Goal: Complete application form: Complete application form

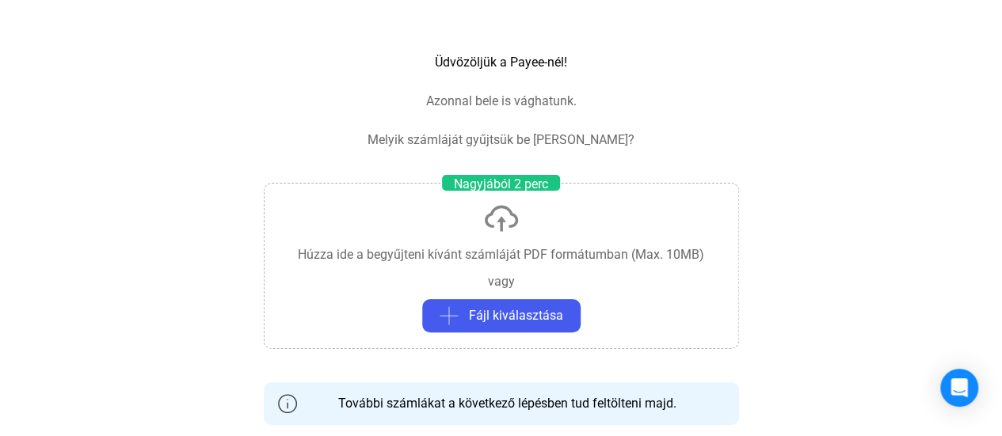
scroll to position [105, 0]
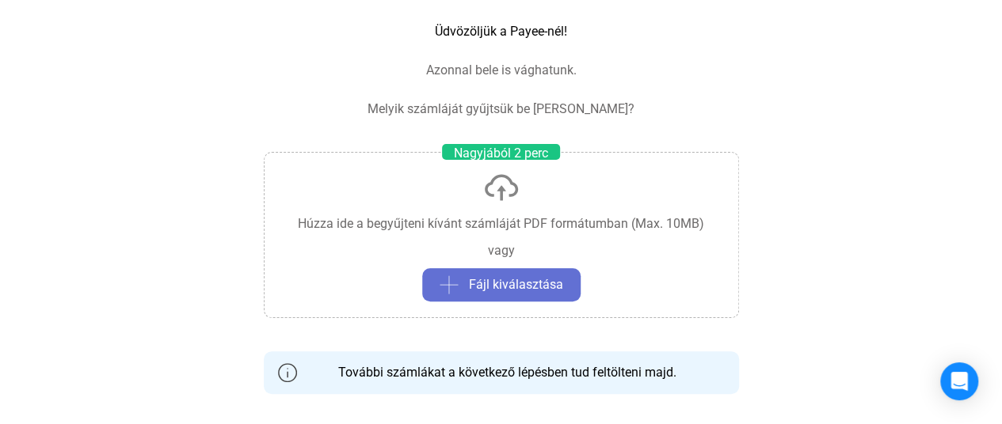
click at [532, 283] on font "Fájl kiválasztása" at bounding box center [516, 284] width 94 height 15
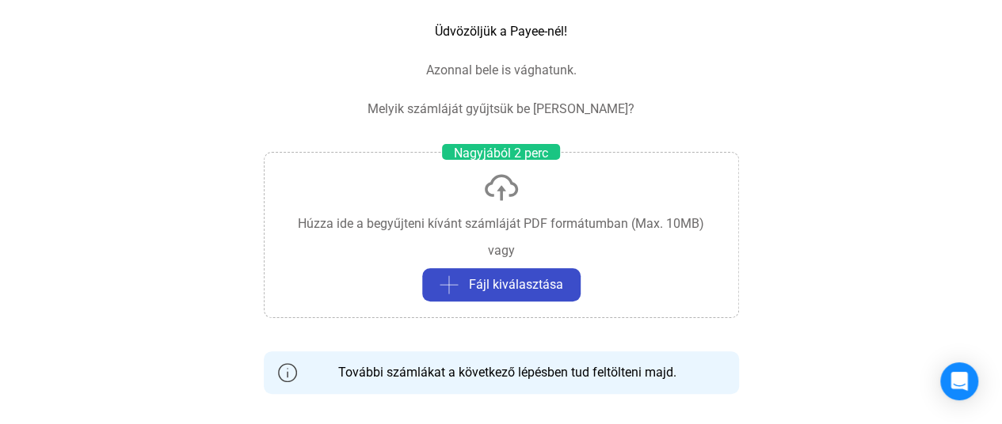
click at [502, 282] on font "Fájl kiválasztása" at bounding box center [516, 284] width 94 height 15
click at [502, 281] on font "Fájl kiválasztása" at bounding box center [516, 284] width 94 height 15
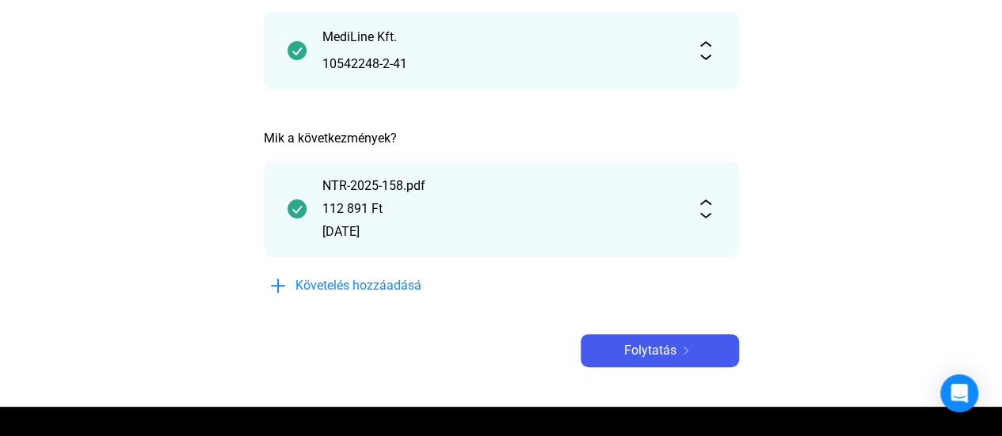
scroll to position [211, 0]
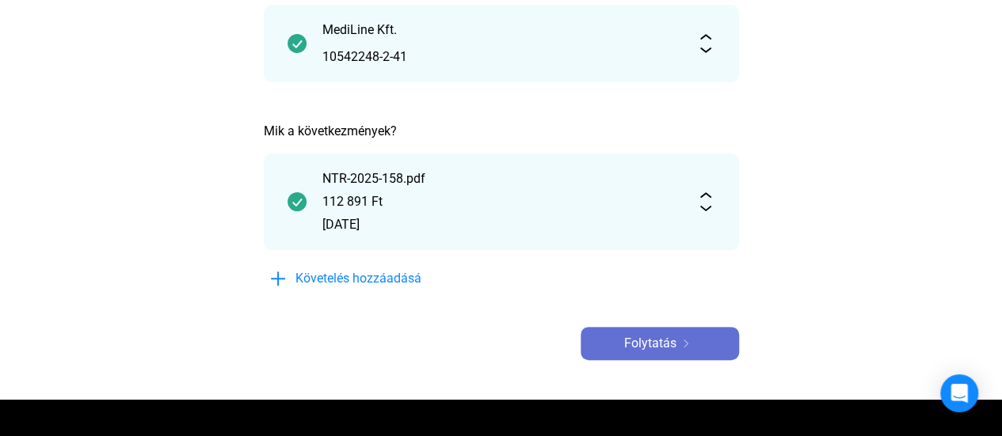
click at [645, 343] on font "Folytatás" at bounding box center [650, 343] width 52 height 15
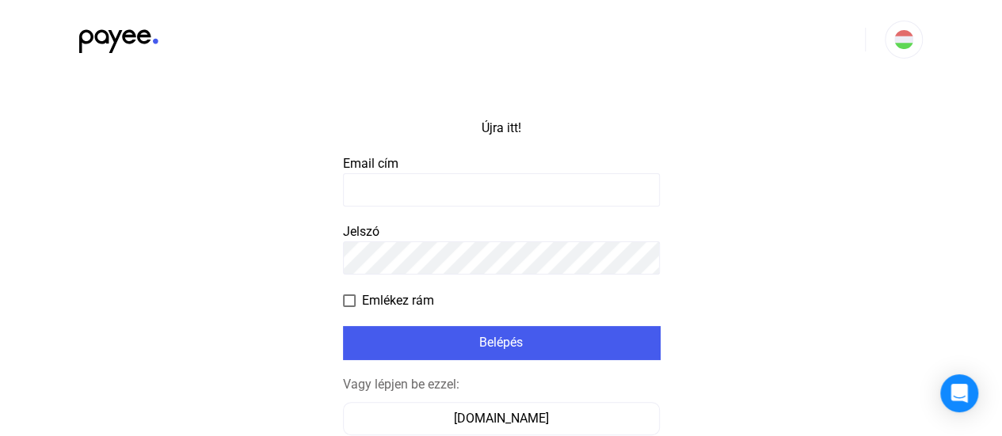
click at [359, 189] on input at bounding box center [501, 189] width 317 height 33
type input "**********"
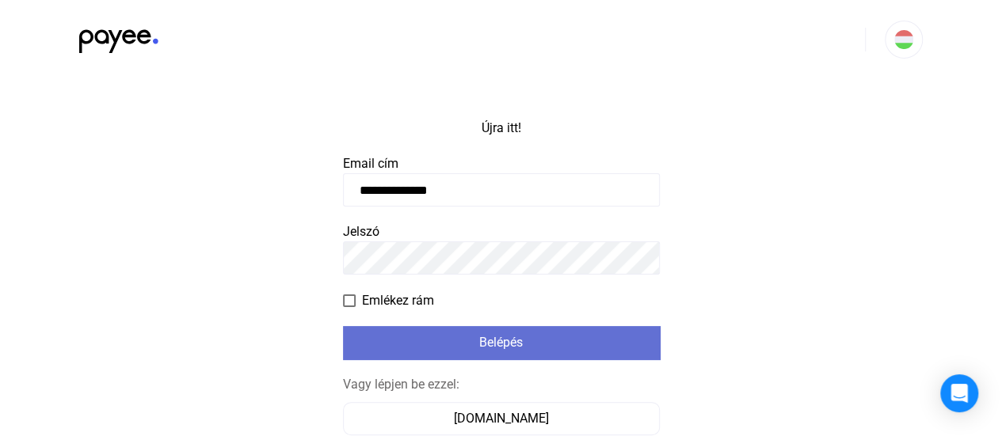
click at [512, 340] on font "Belépés" at bounding box center [501, 342] width 44 height 15
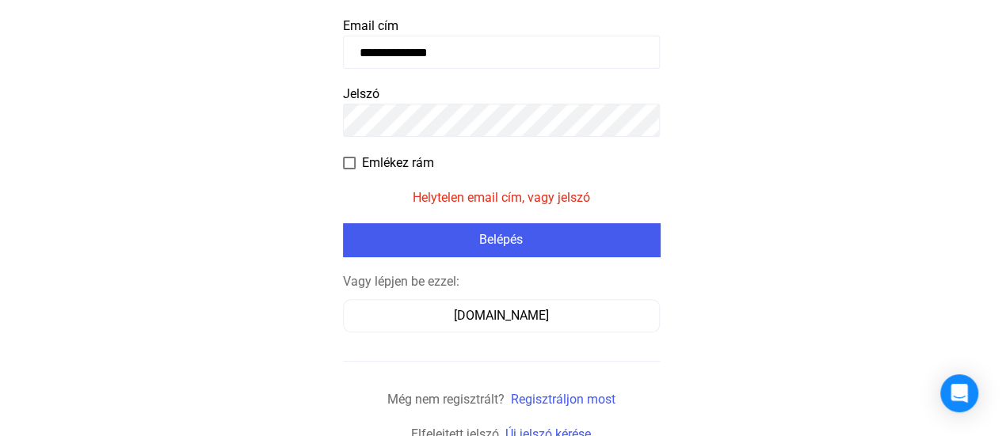
scroll to position [146, 0]
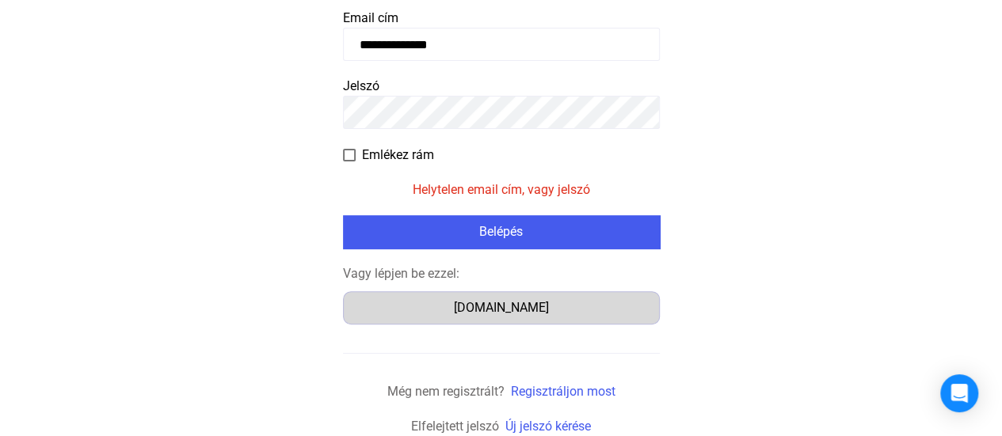
click at [512, 305] on font "[DOMAIN_NAME]" at bounding box center [501, 307] width 95 height 15
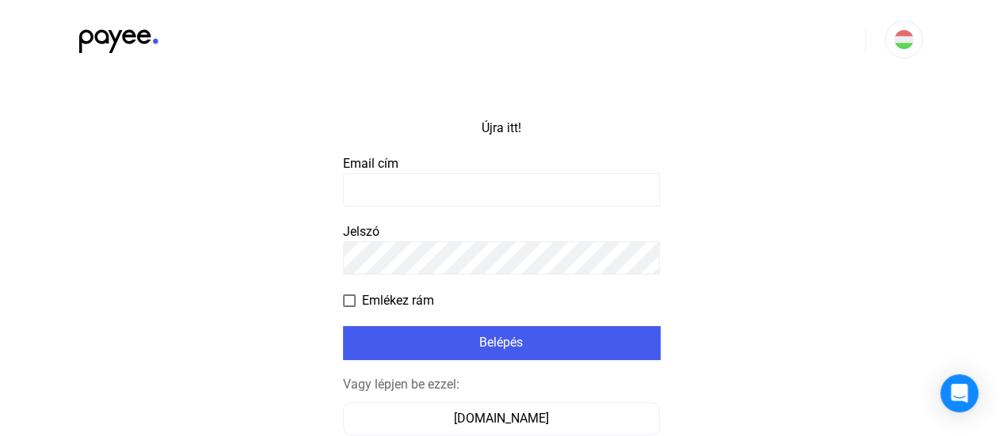
click at [372, 188] on input at bounding box center [501, 189] width 317 height 33
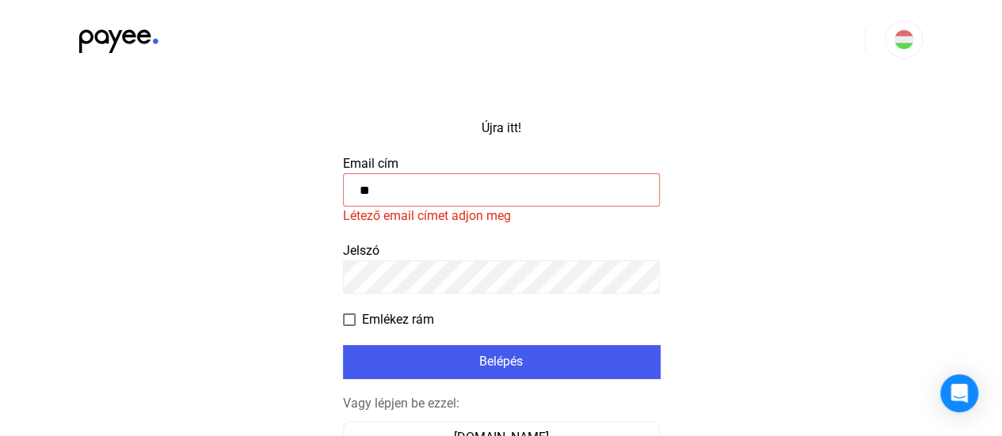
type input "*"
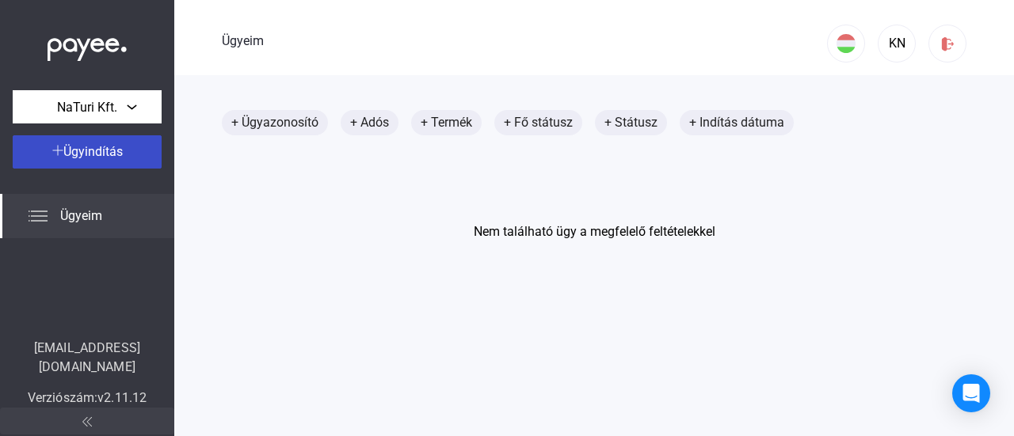
click at [101, 148] on font "Ügyindítás" at bounding box center [92, 151] width 59 height 15
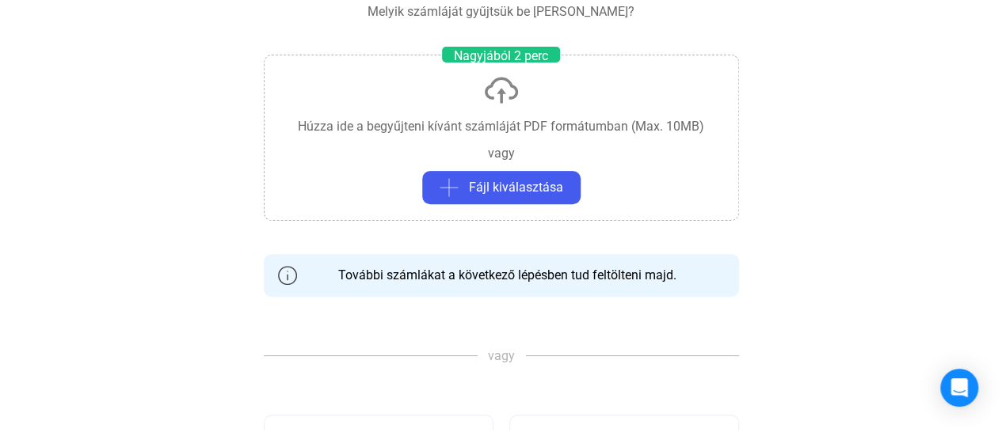
scroll to position [211, 0]
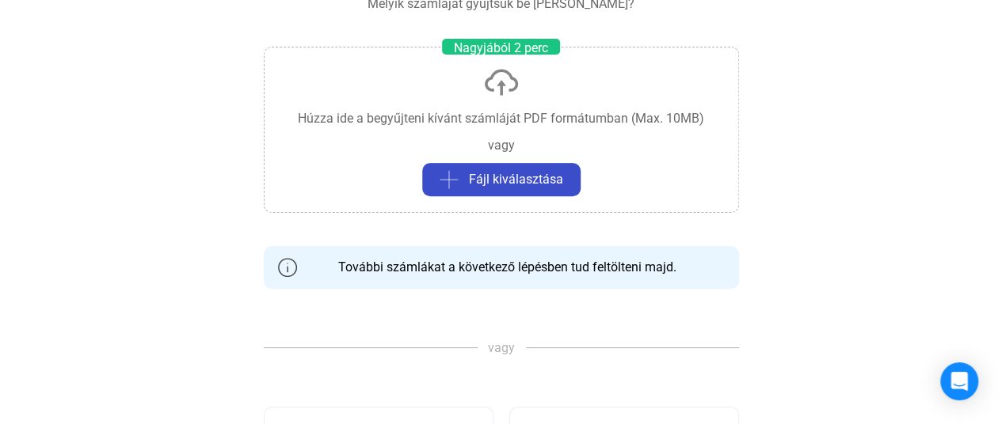
click at [529, 175] on font "Fájl kiválasztása" at bounding box center [516, 179] width 94 height 15
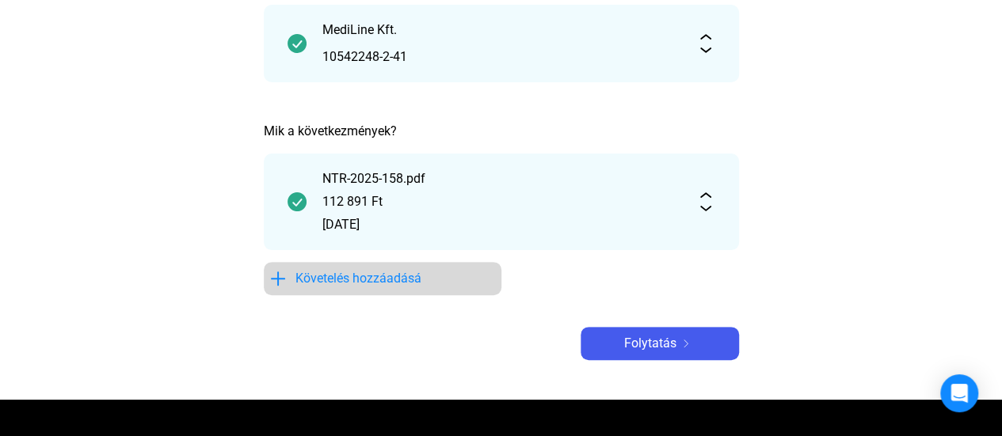
click at [391, 275] on font "Követelés hozzáadásá" at bounding box center [358, 278] width 126 height 15
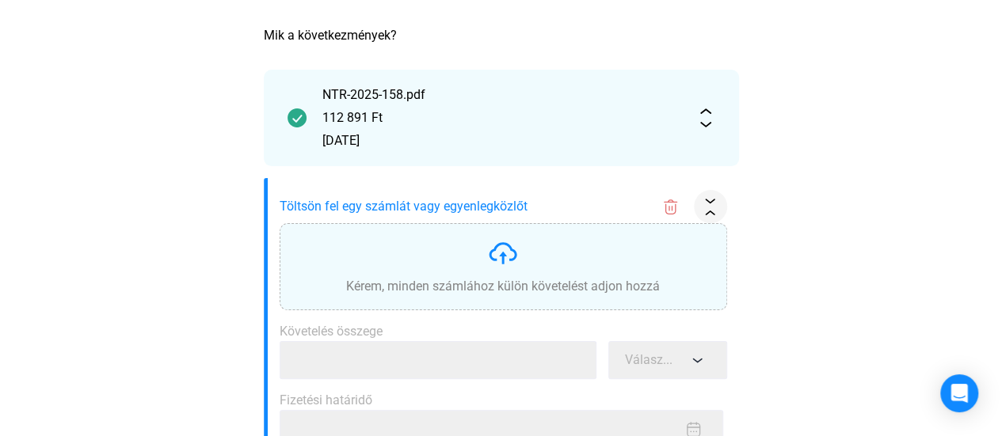
scroll to position [317, 0]
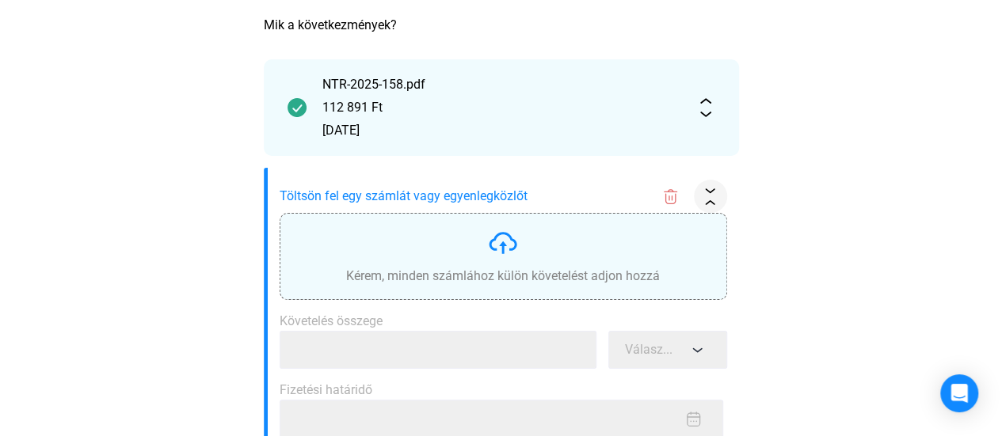
click at [504, 245] on img at bounding box center [503, 243] width 32 height 32
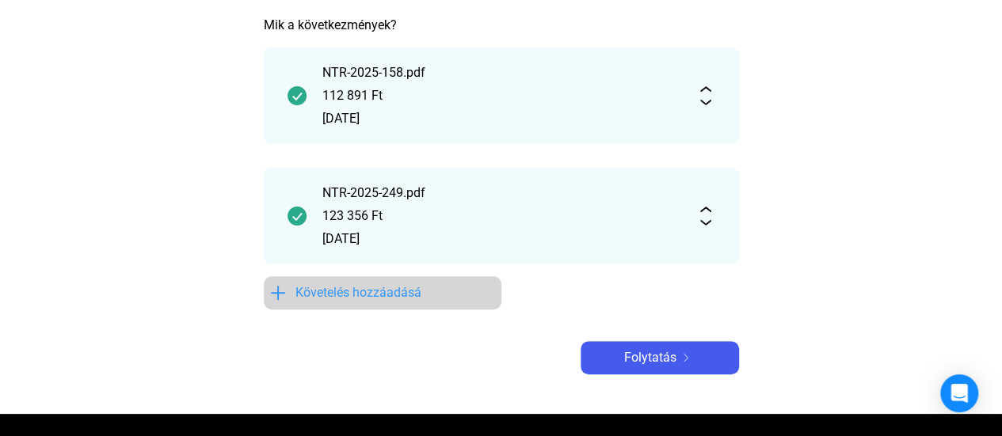
click at [368, 288] on font "Követelés hozzáadásá" at bounding box center [358, 292] width 126 height 15
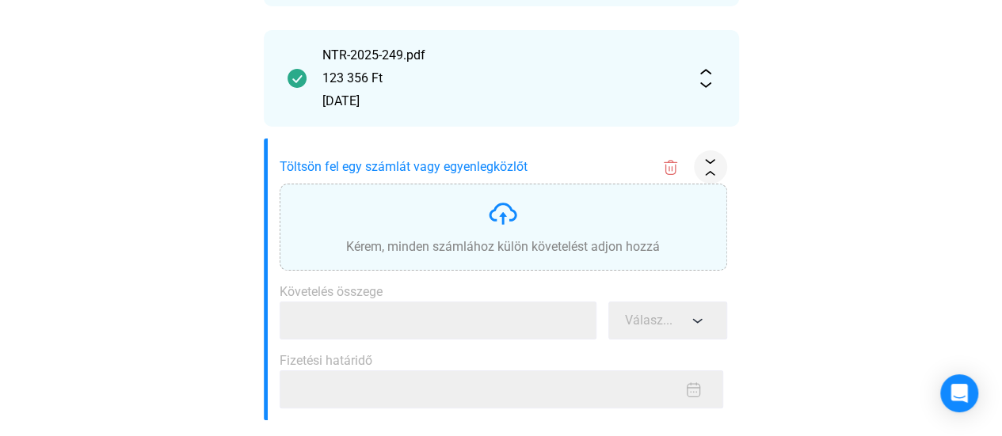
scroll to position [527, 0]
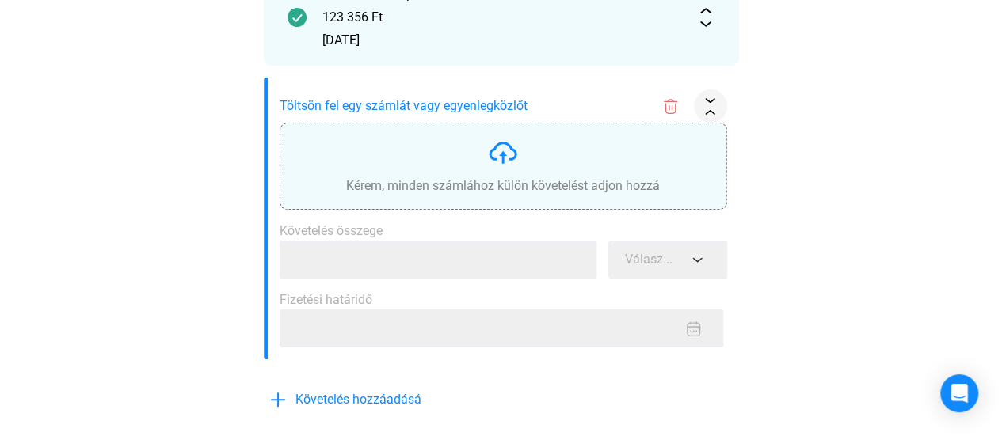
click at [504, 150] on img at bounding box center [503, 153] width 32 height 32
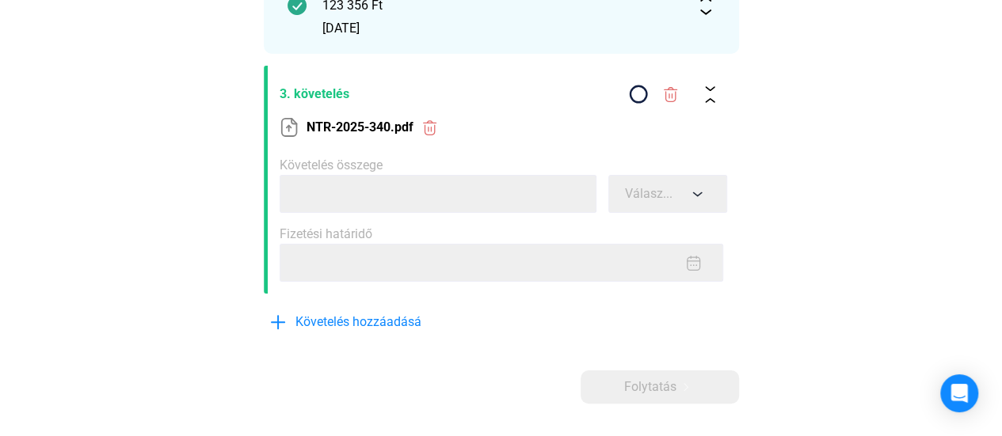
scroll to position [516, 0]
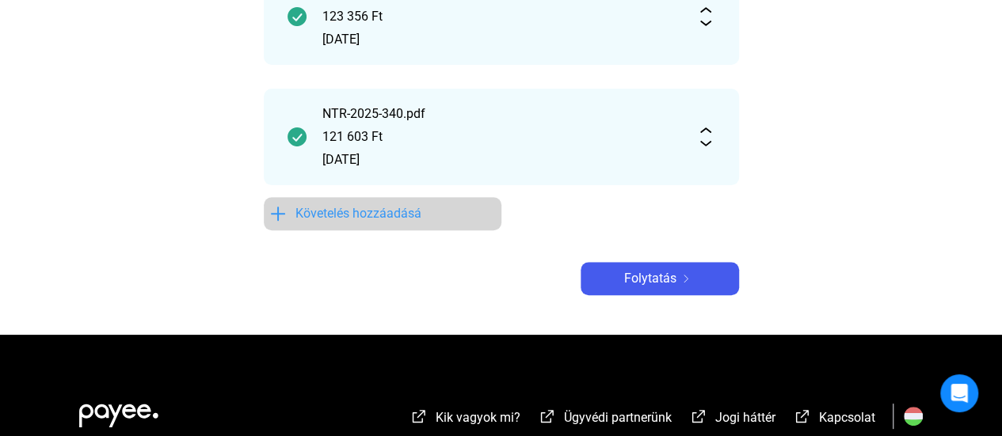
click at [394, 213] on font "Követelés hozzáadásá" at bounding box center [358, 213] width 126 height 15
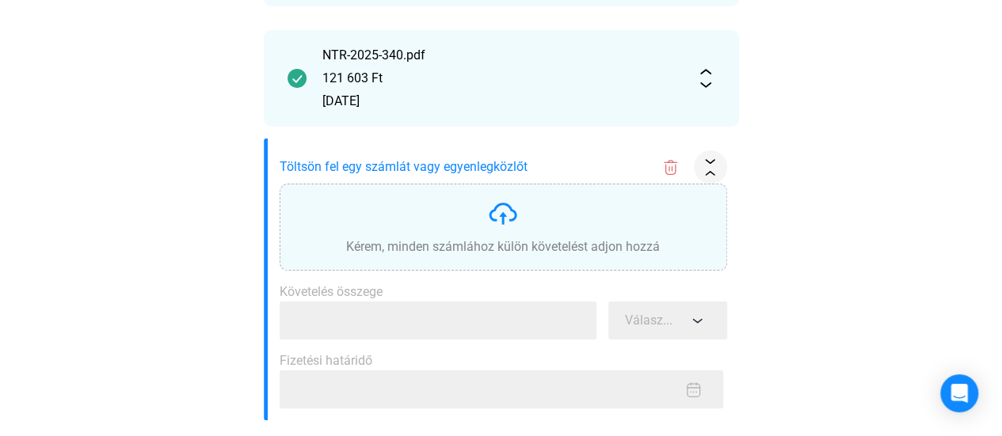
scroll to position [589, 0]
click at [504, 207] on img at bounding box center [503, 212] width 32 height 32
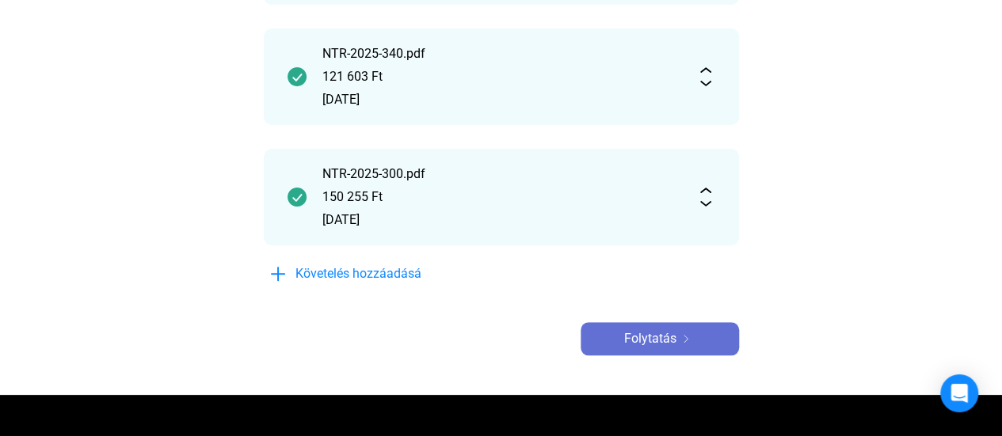
click at [664, 340] on font "Folytatás" at bounding box center [650, 338] width 52 height 15
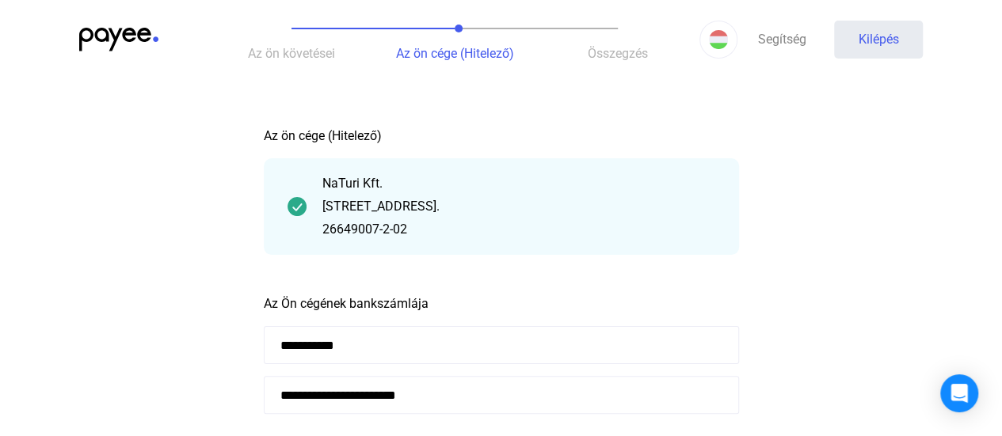
scroll to position [105, 0]
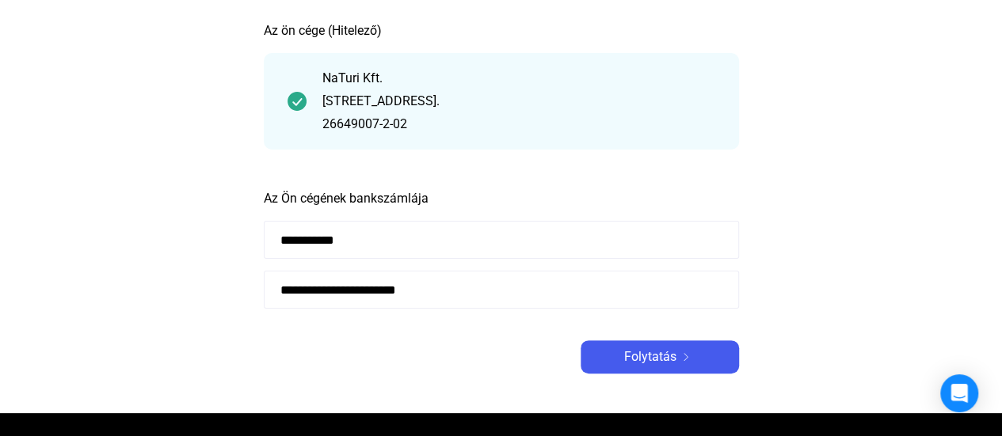
click at [493, 291] on input "**********" at bounding box center [501, 290] width 475 height 38
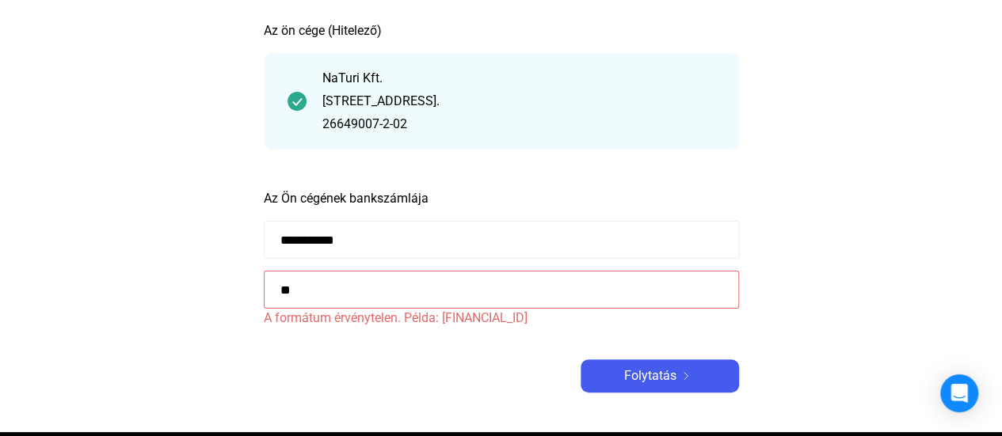
type input "*"
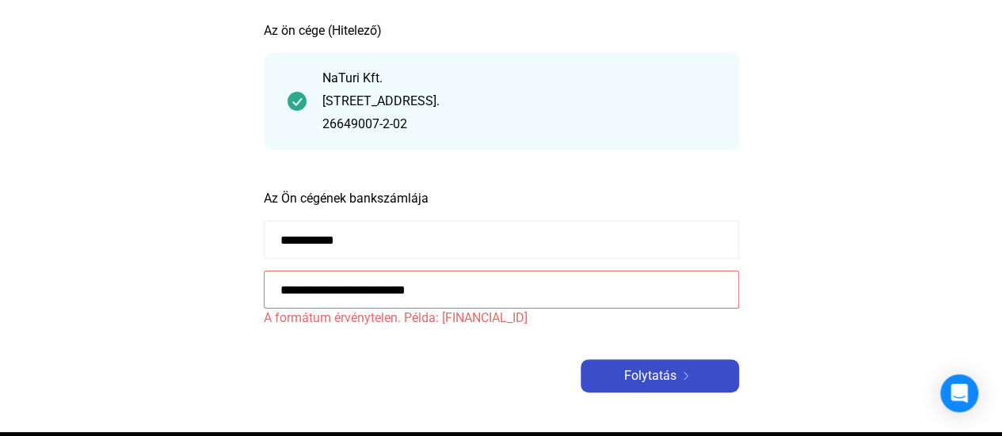
click at [658, 371] on font "Folytatás" at bounding box center [650, 375] width 52 height 15
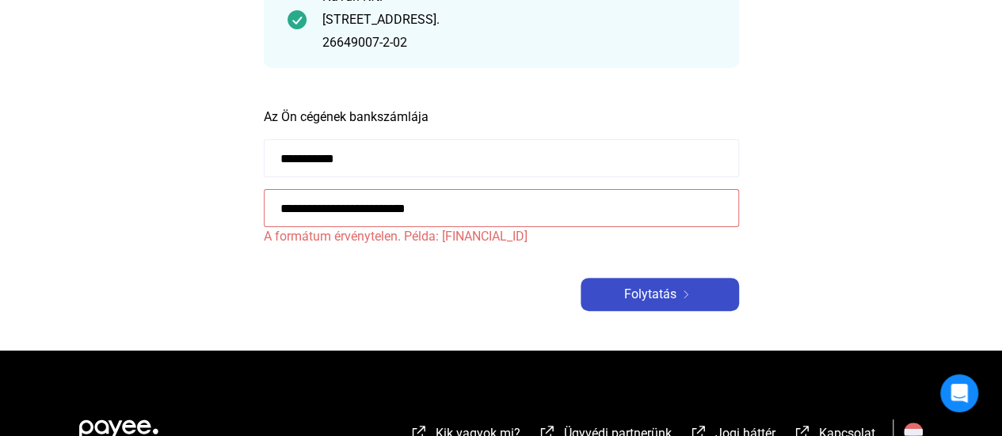
scroll to position [211, 0]
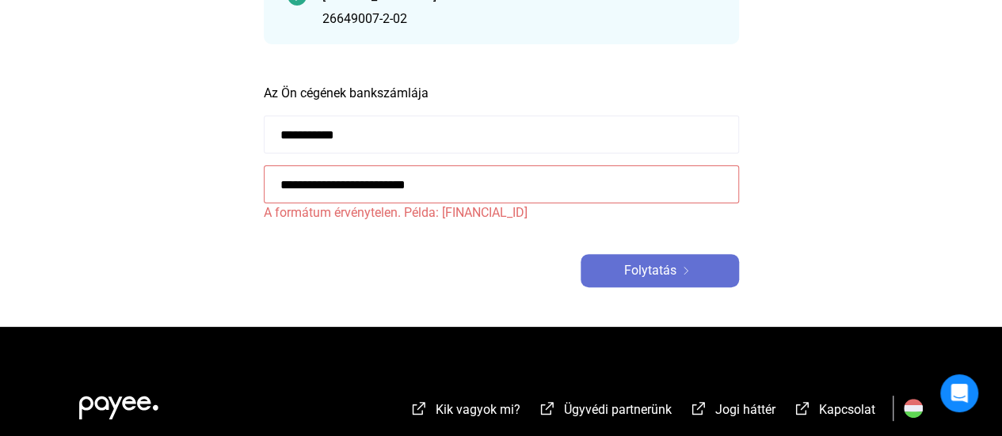
click at [660, 265] on font "Folytatás" at bounding box center [650, 270] width 52 height 15
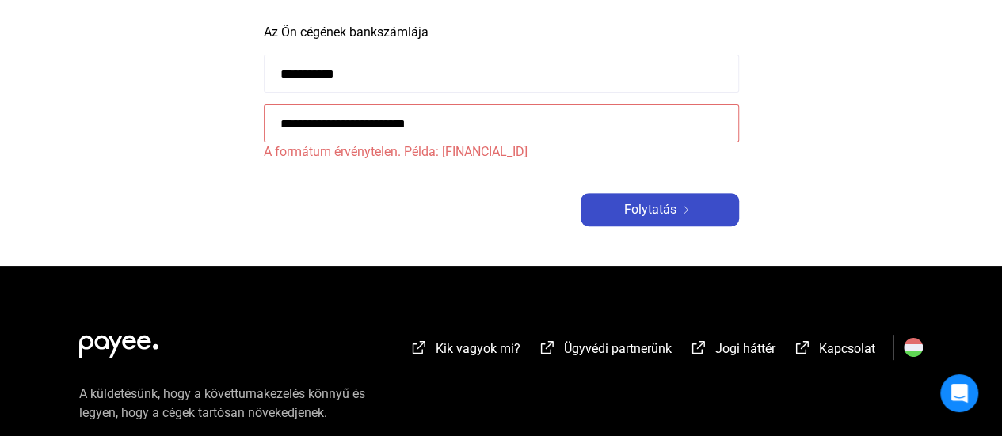
scroll to position [317, 0]
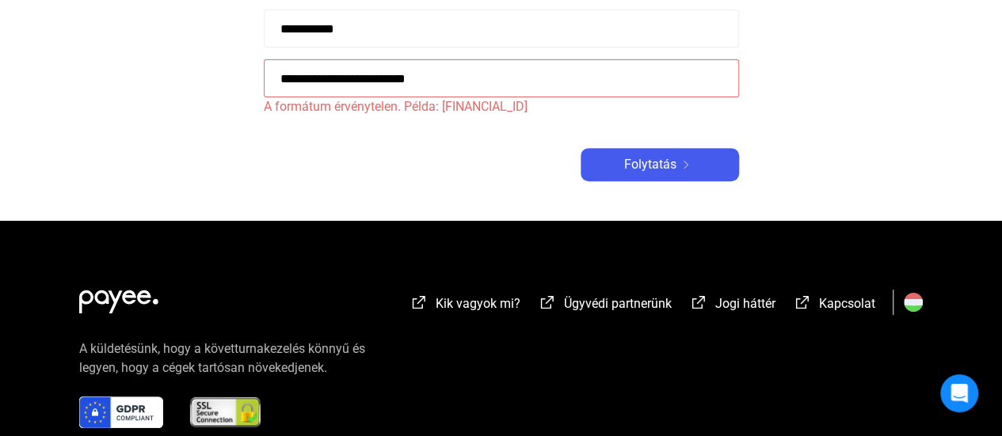
click at [298, 77] on input "**********" at bounding box center [501, 78] width 475 height 38
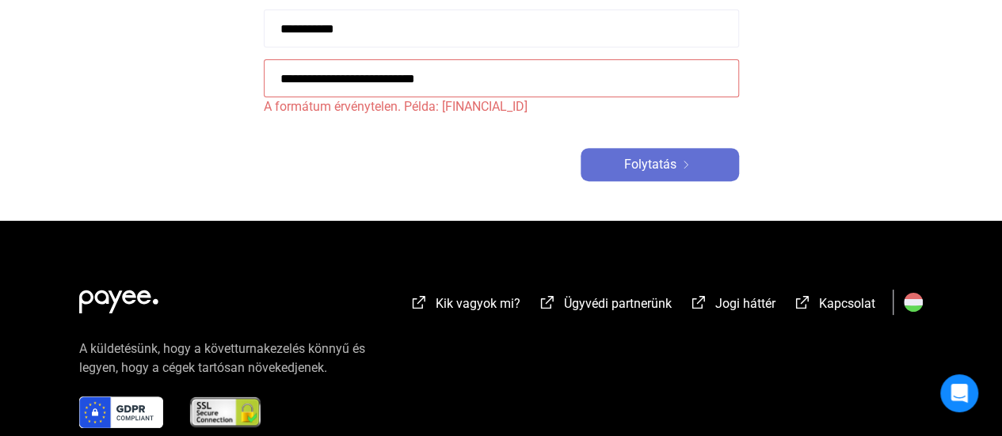
click at [657, 164] on font "Folytatás" at bounding box center [650, 164] width 52 height 15
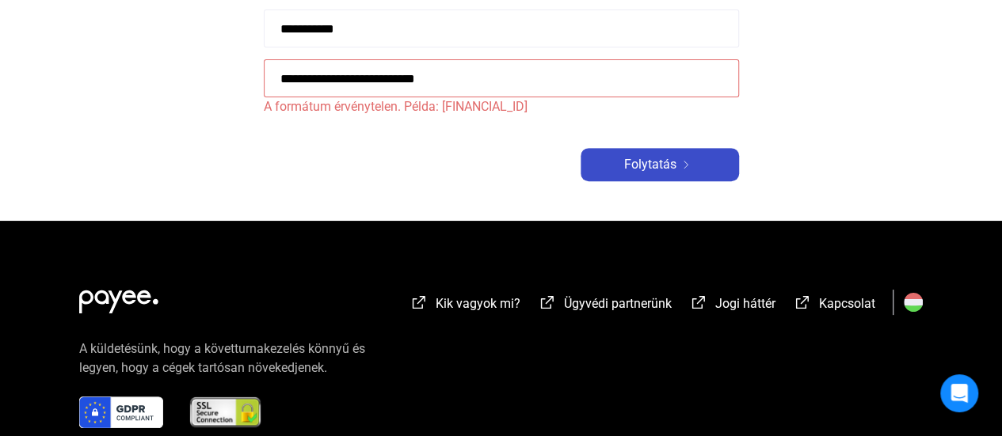
click at [656, 161] on font "Folytatás" at bounding box center [650, 164] width 52 height 15
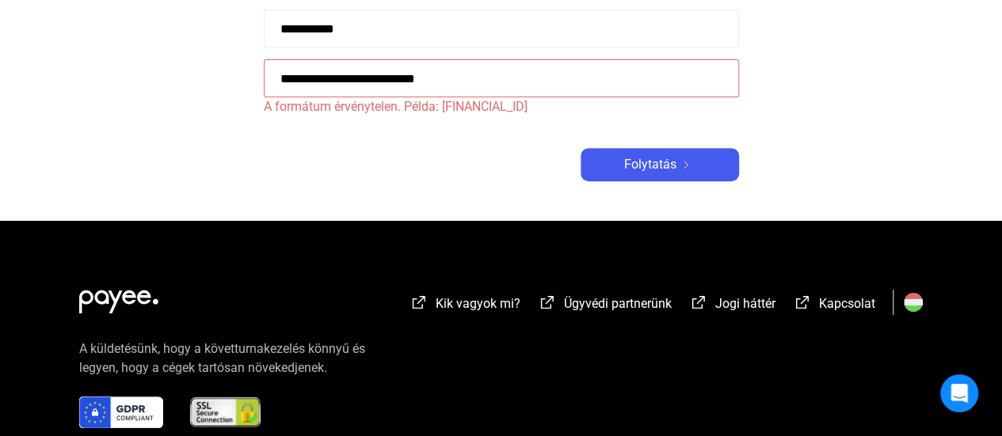
click at [529, 80] on input "**********" at bounding box center [501, 78] width 475 height 38
type input "*"
type input "**********"
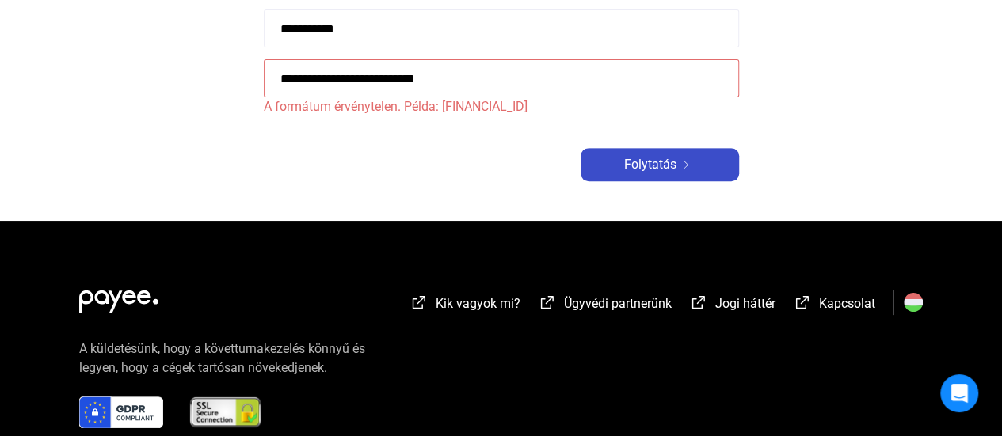
click at [660, 162] on font "Folytatás" at bounding box center [650, 164] width 52 height 15
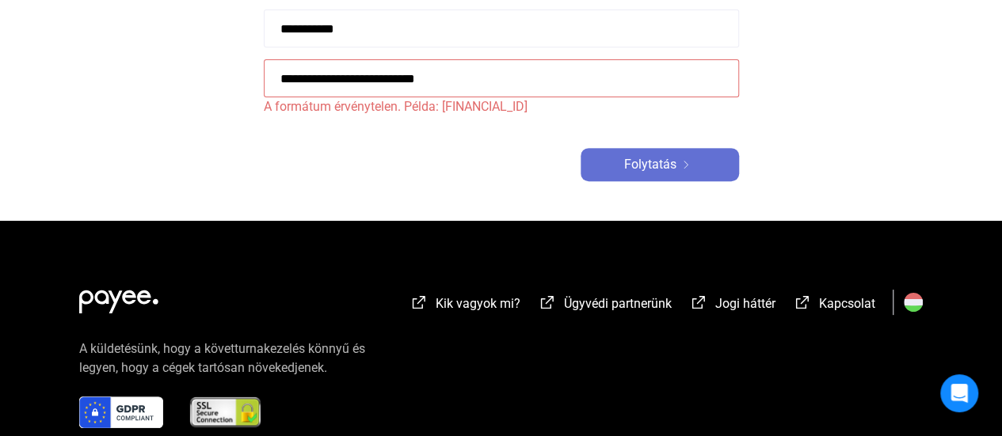
click at [660, 162] on font "Folytatás" at bounding box center [650, 164] width 52 height 15
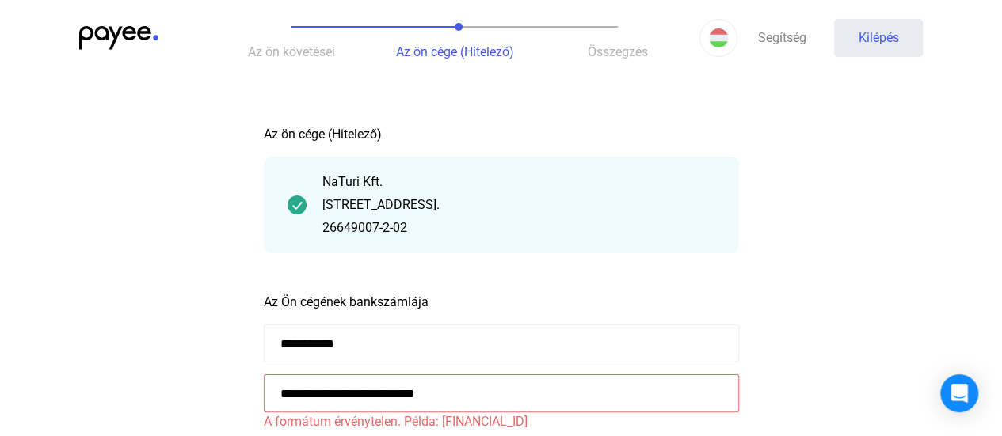
scroll to position [0, 0]
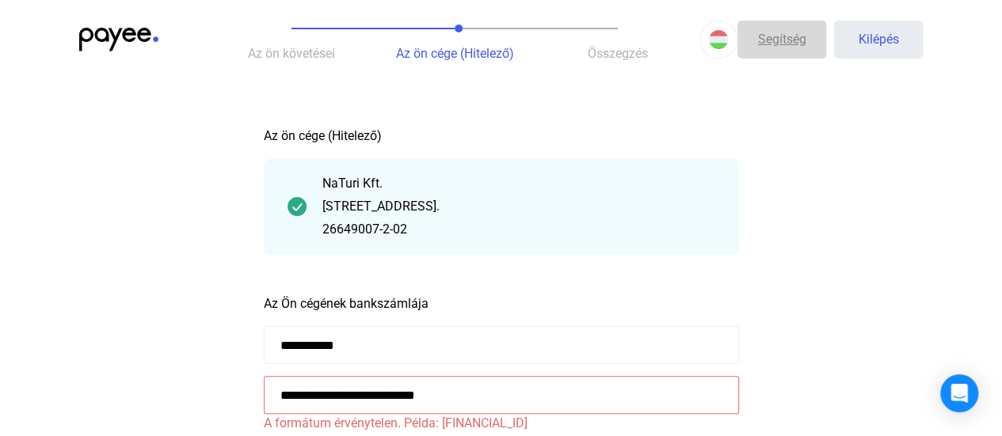
click at [784, 36] on font "Segítség" at bounding box center [782, 39] width 48 height 15
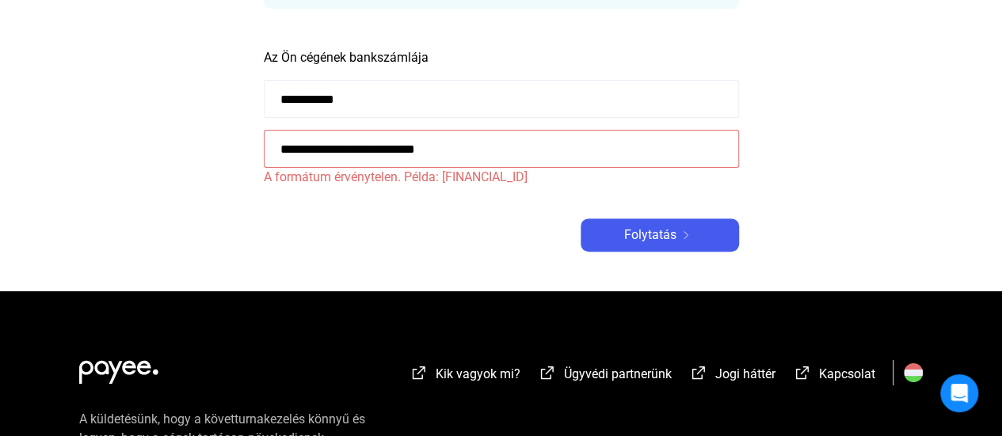
scroll to position [413, 0]
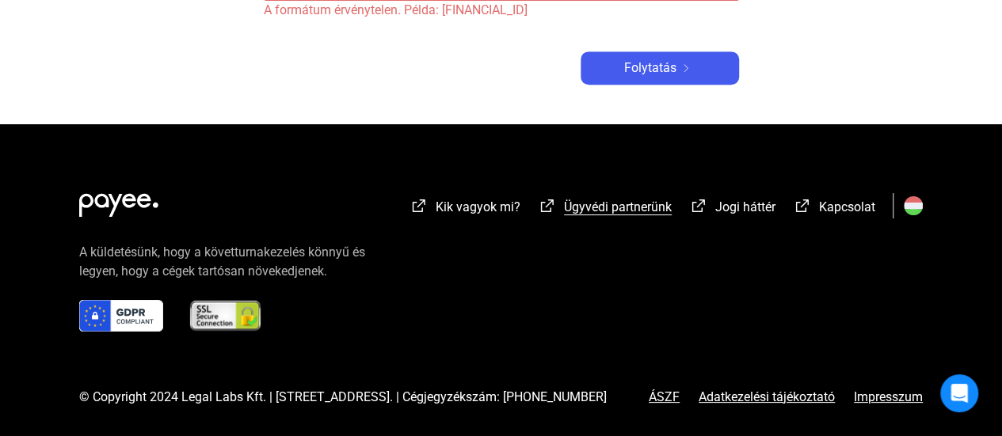
click at [597, 207] on font "Ügyvédi partnerünk" at bounding box center [618, 207] width 108 height 15
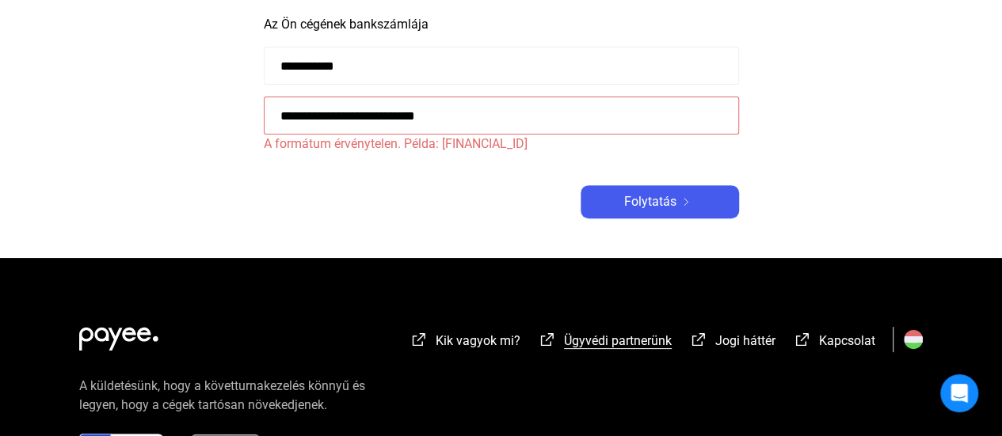
scroll to position [317, 0]
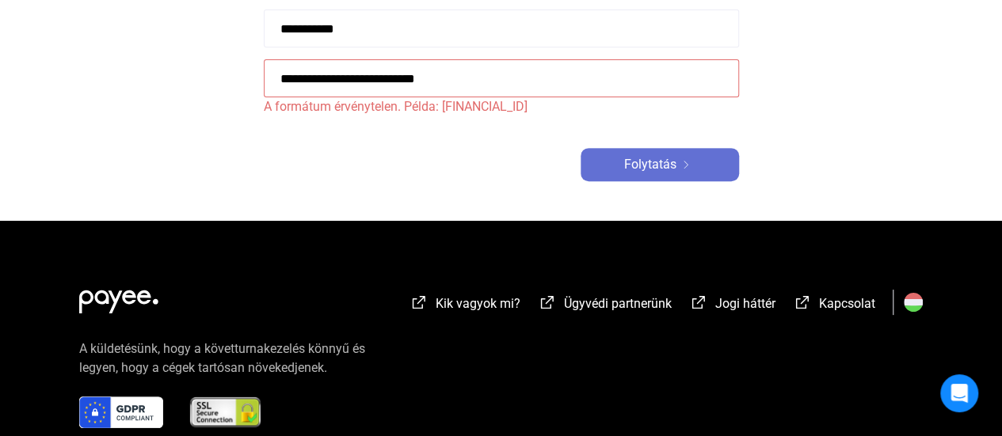
click at [652, 162] on font "Folytatás" at bounding box center [650, 164] width 52 height 15
click at [660, 162] on font "Folytatás" at bounding box center [650, 164] width 52 height 15
click at [655, 162] on font "Folytatás" at bounding box center [650, 164] width 52 height 15
